Goal: Information Seeking & Learning: Learn about a topic

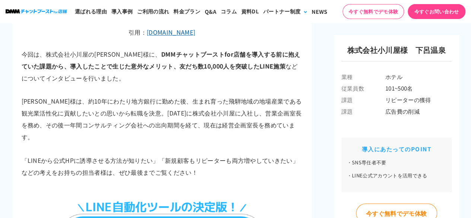
scroll to position [558, 0]
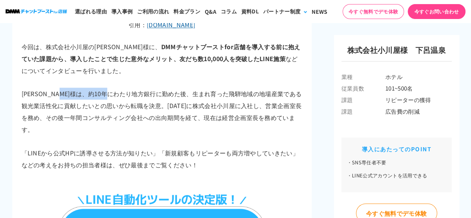
drag, startPoint x: 79, startPoint y: 95, endPoint x: 135, endPoint y: 94, distance: 55.8
click at [135, 94] on p "大原様は、約10年にわたり地方銀行に勤めた後、生まれ育った飛騨地域の地場産業である観光業活性化に貢献したいとの思いから転職を決意。2019年に株式会社小川屋に…" at bounding box center [162, 111] width 281 height 48
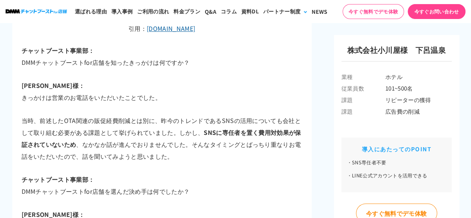
scroll to position [1736, 0]
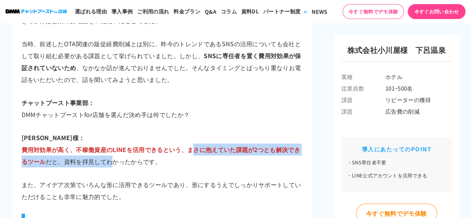
drag, startPoint x: 109, startPoint y: 143, endPoint x: 191, endPoint y: 134, distance: 82.3
click at [191, 134] on p "大原様： 費用対効果が高く、不稼働資産のLINEを活用できるという、まさに抱えていた課題が2つとも解決できるツール だと、資料を拝見してわかったからです。" at bounding box center [162, 149] width 281 height 36
click at [191, 145] on span "費用対効果が高く、不稼働資産のLINEを活用できるという、まさに抱えていた課題が2つとも解決できるツール" at bounding box center [161, 155] width 278 height 21
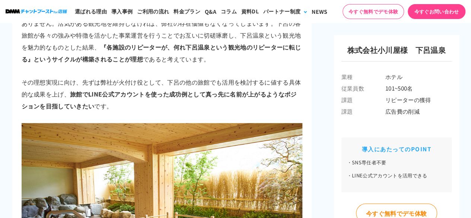
scroll to position [3295, 0]
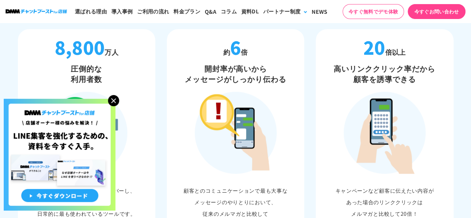
scroll to position [447, 0]
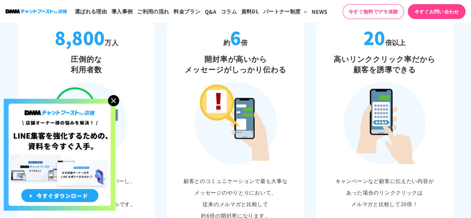
click at [112, 99] on img at bounding box center [113, 100] width 11 height 11
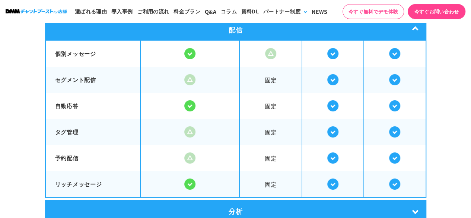
scroll to position [1452, 0]
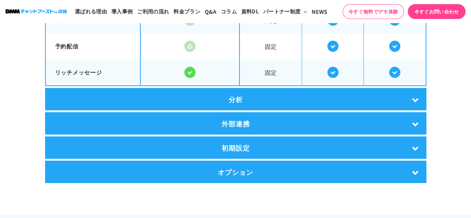
click at [168, 93] on div "分析" at bounding box center [235, 99] width 381 height 22
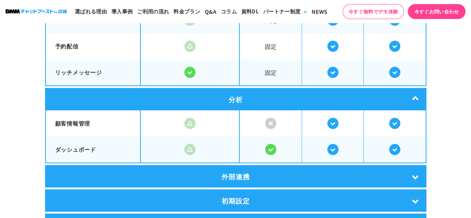
click at [205, 178] on div "外部連携" at bounding box center [235, 176] width 381 height 22
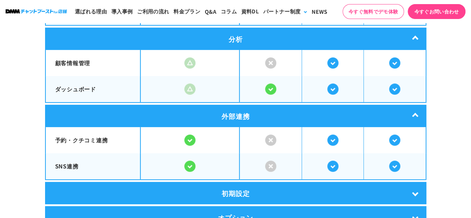
scroll to position [1526, 0]
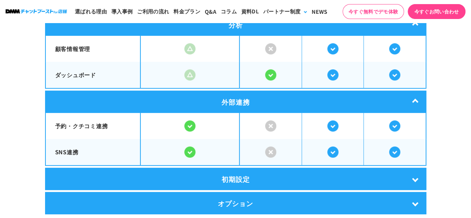
click at [209, 168] on div "初期設定" at bounding box center [235, 179] width 381 height 22
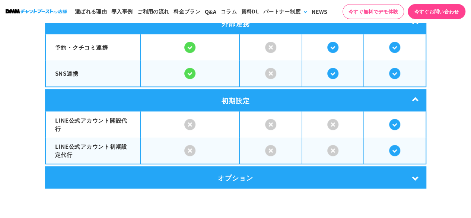
scroll to position [1638, 0]
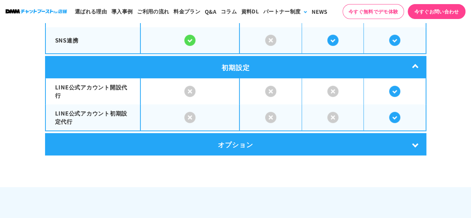
click at [202, 142] on div "オプション" at bounding box center [235, 144] width 381 height 22
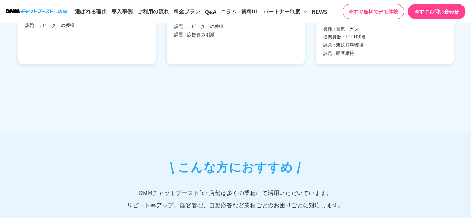
scroll to position [2122, 0]
